Goal: Task Accomplishment & Management: Complete application form

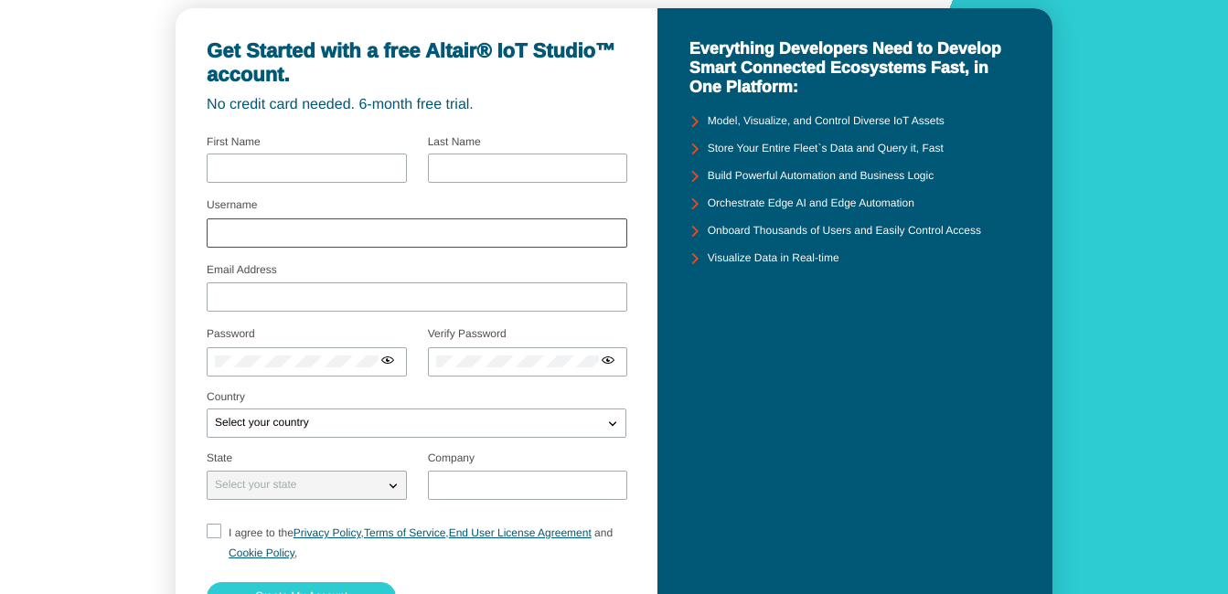
scroll to position [221, 0]
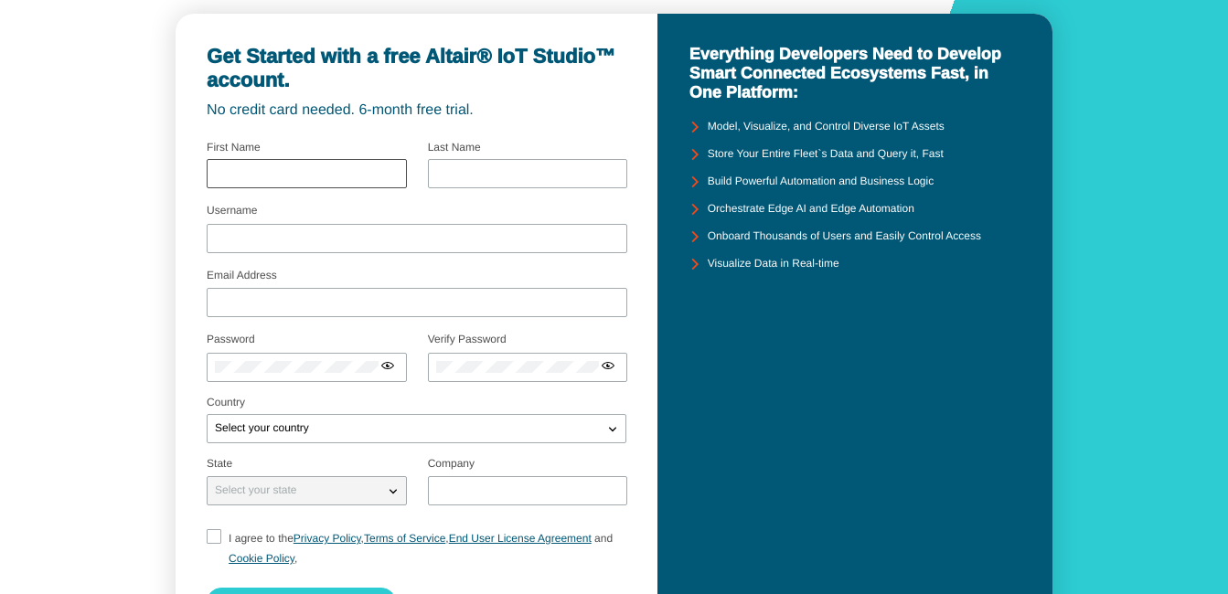
scroll to position [221, 0]
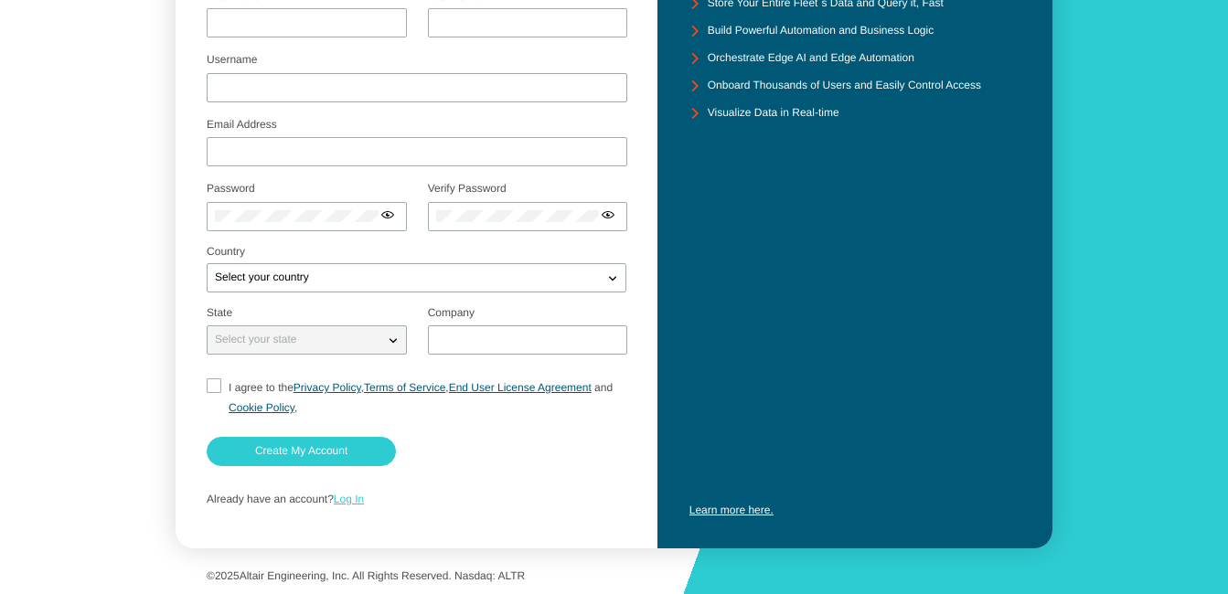
click at [358, 493] on link "Log In" at bounding box center [349, 499] width 30 height 13
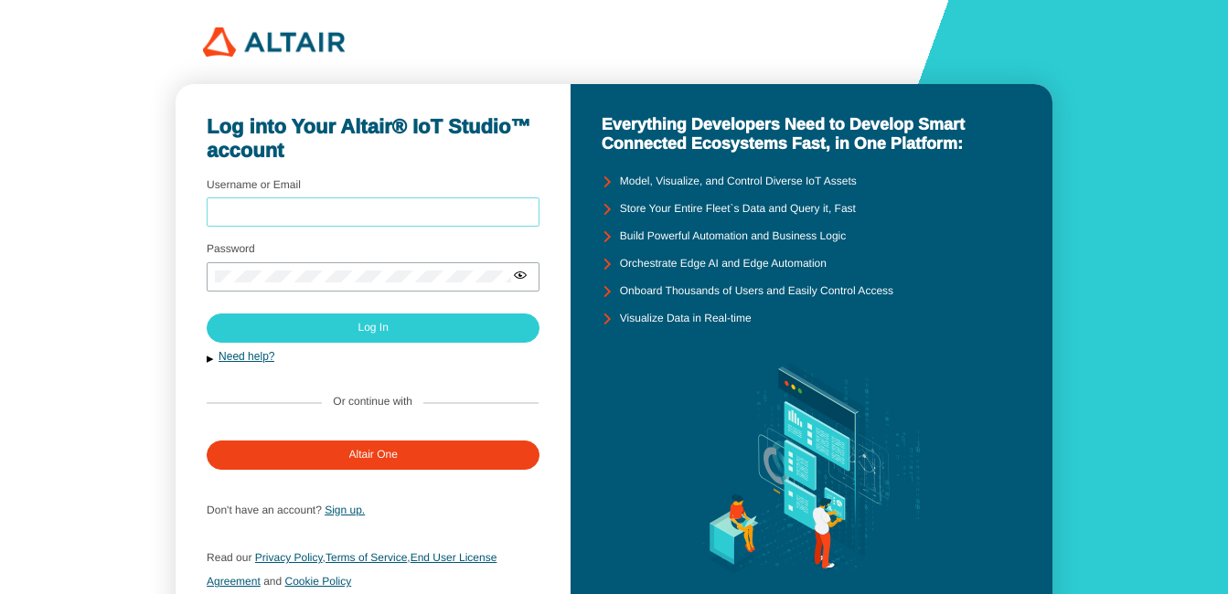
click at [494, 208] on input "Username or Email" at bounding box center [373, 212] width 316 height 13
type input "35637392@student.murdoch.edu.au"
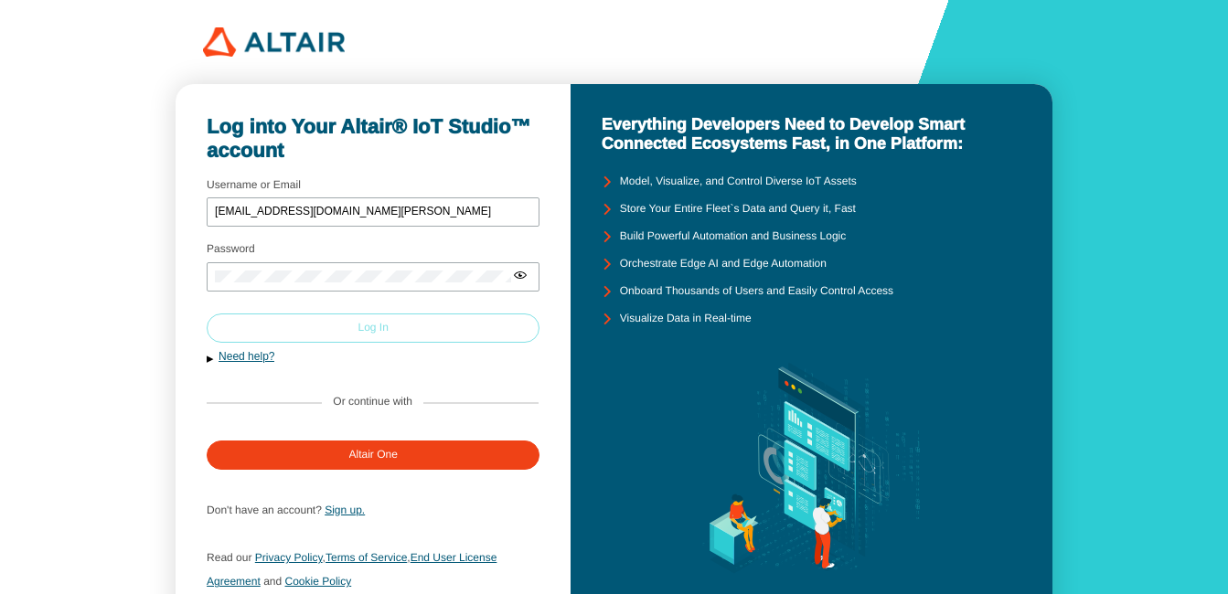
click at [494, 320] on paper-button "Log In" at bounding box center [373, 328] width 333 height 29
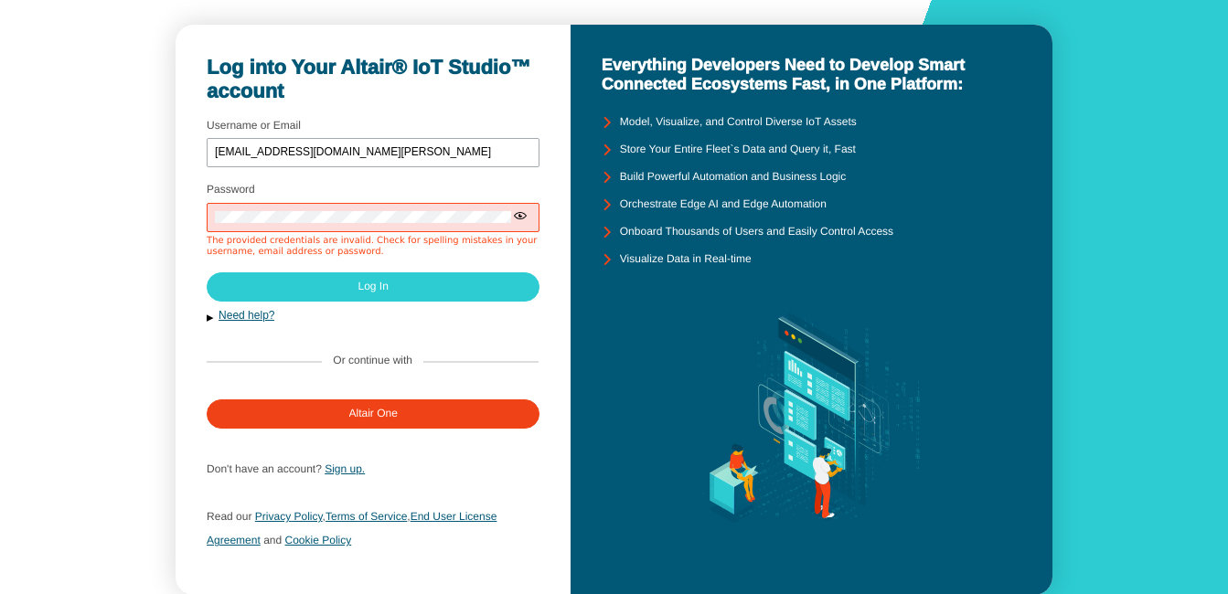
scroll to position [91, 0]
